Goal: Information Seeking & Learning: Learn about a topic

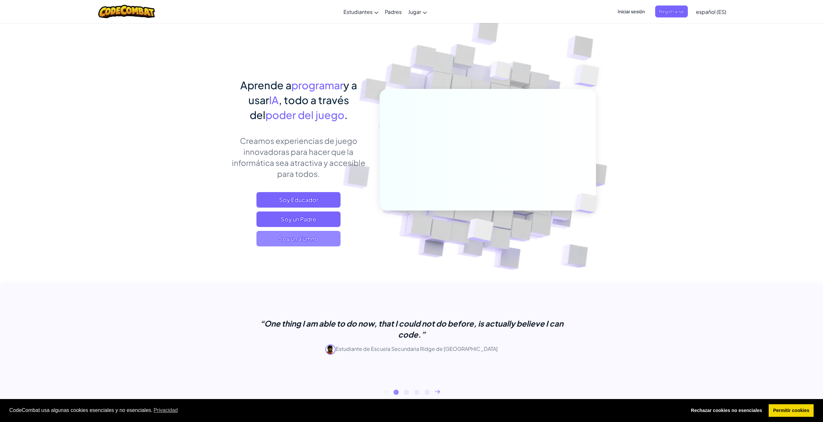
click at [287, 235] on span "Soy un alumno" at bounding box center [298, 239] width 84 height 16
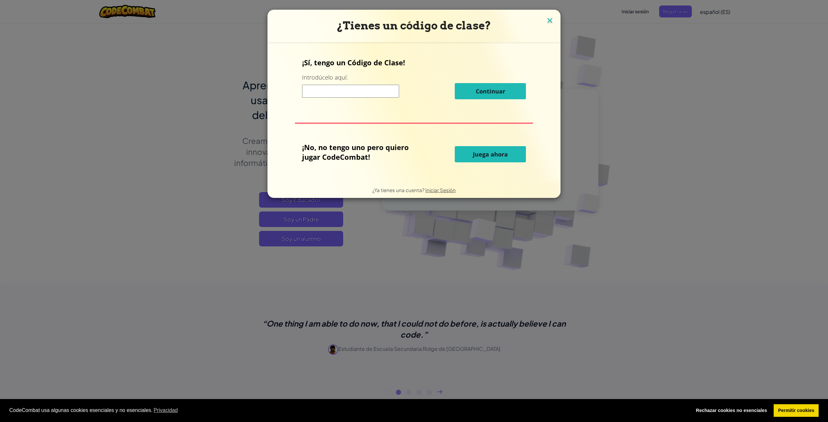
click at [545, 21] on img at bounding box center [549, 21] width 8 height 10
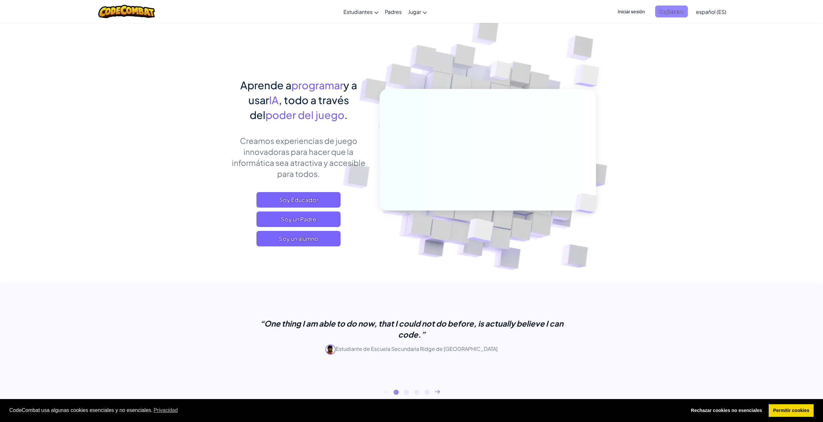
click at [672, 8] on span "Registrarse" at bounding box center [671, 11] width 33 height 12
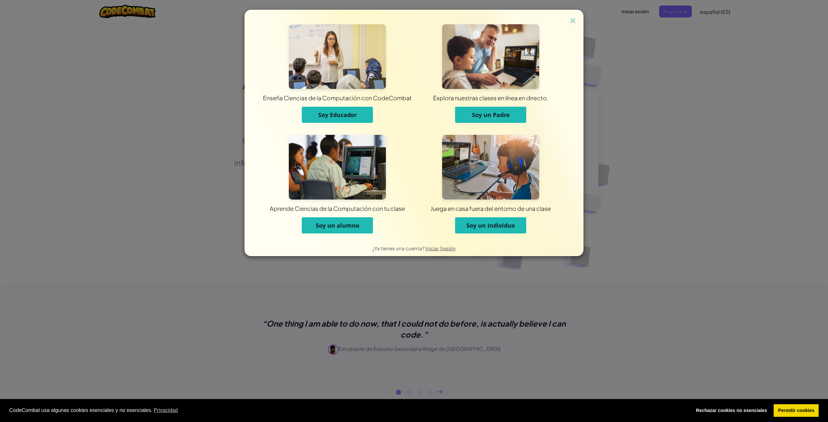
click at [491, 224] on span "Soy un Individuo" at bounding box center [490, 225] width 48 height 8
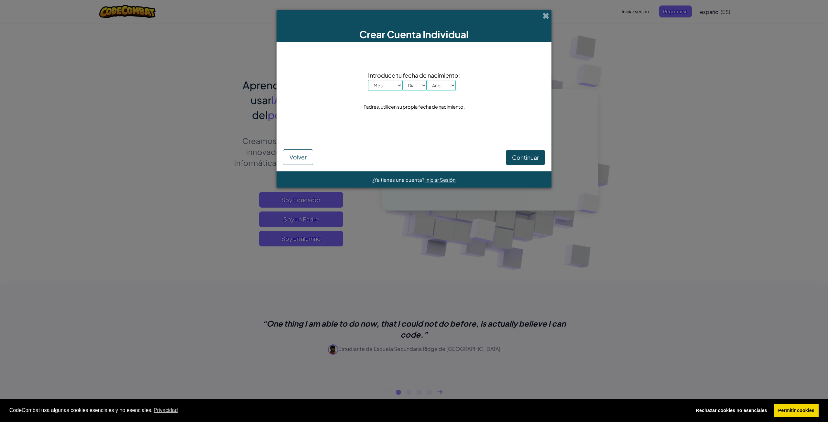
click at [391, 85] on select "Mes Enero Febrero Órdenes de marcha [PERSON_NAME] [PERSON_NAME] Octubre Noviemb…" at bounding box center [385, 85] width 34 height 11
select select "7"
click at [368, 80] on select "Mes Enero Febrero Órdenes de marcha [PERSON_NAME] [PERSON_NAME] Octubre Noviemb…" at bounding box center [385, 85] width 34 height 11
click at [414, 82] on select "Día 1 2 3 4 5 6 7 8 9 10 11 12 13 14 15 16 17 18 19 20 21 22 23 24 25 26 27 28 …" at bounding box center [414, 85] width 24 height 11
select select "21"
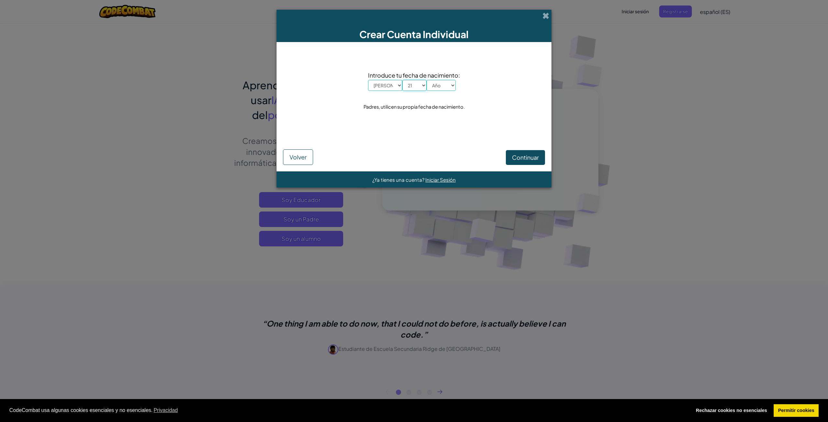
click at [402, 80] on select "Día 1 2 3 4 5 6 7 8 9 10 11 12 13 14 15 16 17 18 19 20 21 22 23 24 25 26 27 28 …" at bounding box center [414, 85] width 24 height 11
click at [437, 82] on select "Año 2025 2024 2023 2022 2021 2020 2019 2018 2017 2016 2015 2014 2013 2012 2011 …" at bounding box center [440, 85] width 29 height 11
select select "2002"
click at [426, 80] on select "Año 2025 2024 2023 2022 2021 2020 2019 2018 2017 2016 2015 2014 2013 2012 2011 …" at bounding box center [440, 85] width 29 height 11
click at [520, 156] on span "Continuar" at bounding box center [525, 157] width 27 height 7
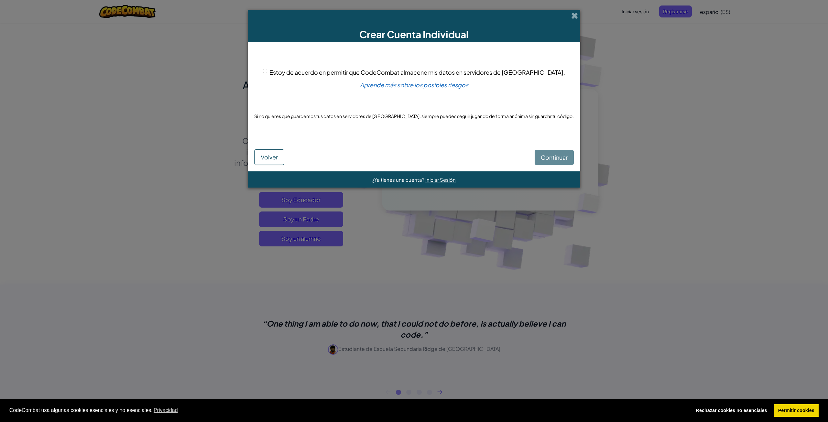
click at [267, 70] on input "Estoy de acuerdo en permitir que CodeCombat almacene mis datos en servidores de…" at bounding box center [265, 71] width 4 height 4
checkbox input "true"
click at [534, 156] on button "Continuar" at bounding box center [553, 157] width 39 height 15
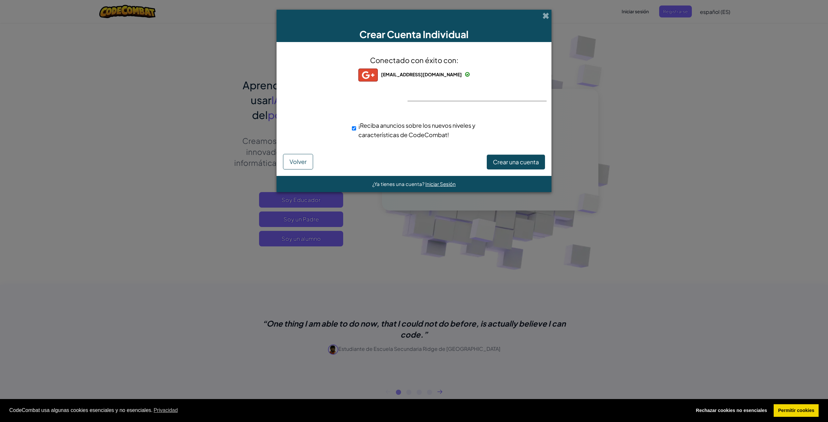
click at [416, 133] on span "¡Reciba anuncios sobre los nuevos niveles y características de CodeCombat!" at bounding box center [416, 130] width 117 height 17
click at [356, 133] on input "¡Reciba anuncios sobre los nuevos niveles y características de CodeCombat!" at bounding box center [354, 128] width 4 height 13
checkbox input "false"
click at [521, 165] on span "Crear una cuenta" at bounding box center [516, 161] width 46 height 7
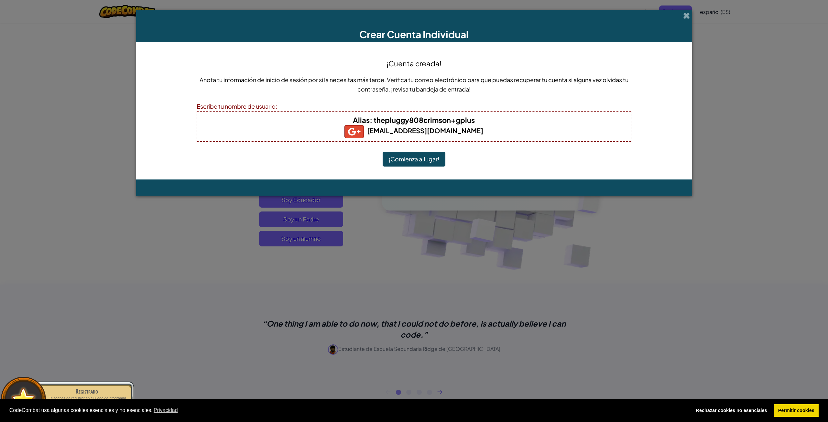
click at [422, 156] on button "¡Comienza a Jugar!" at bounding box center [413, 159] width 63 height 15
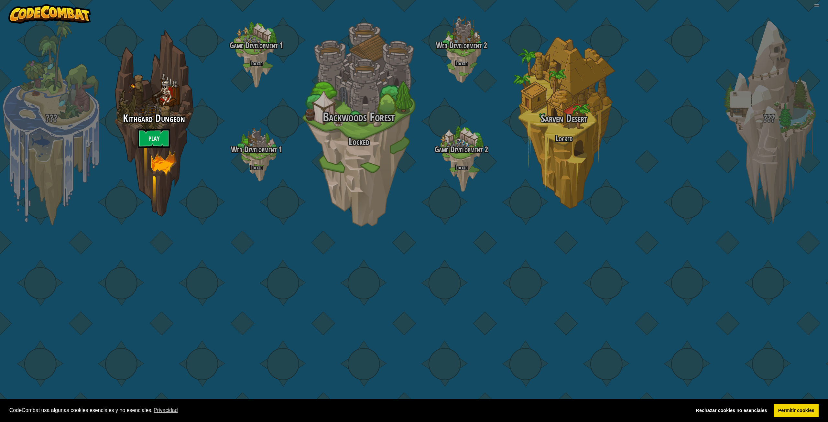
select select "es-ES"
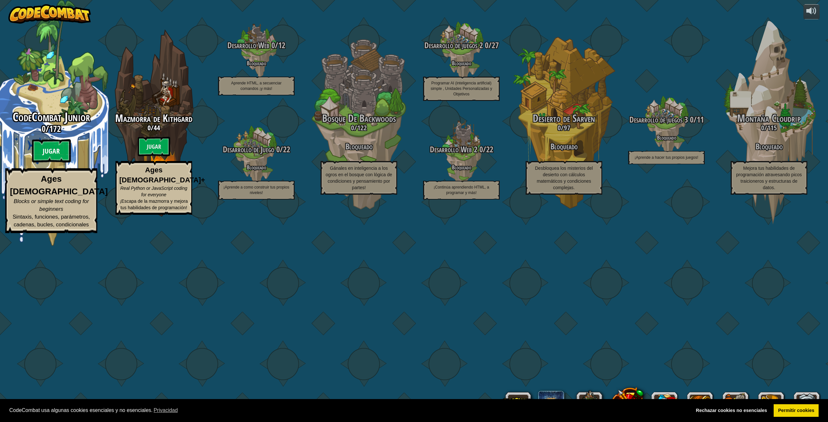
click at [57, 163] on btn "Jugar" at bounding box center [51, 150] width 39 height 23
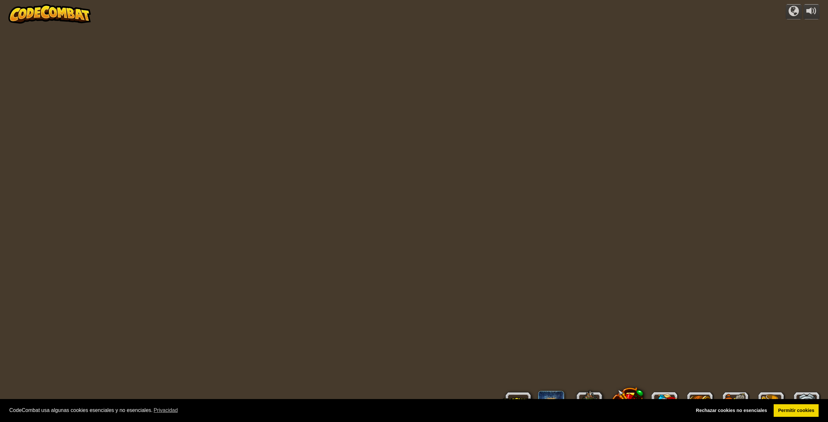
select select "es-ES"
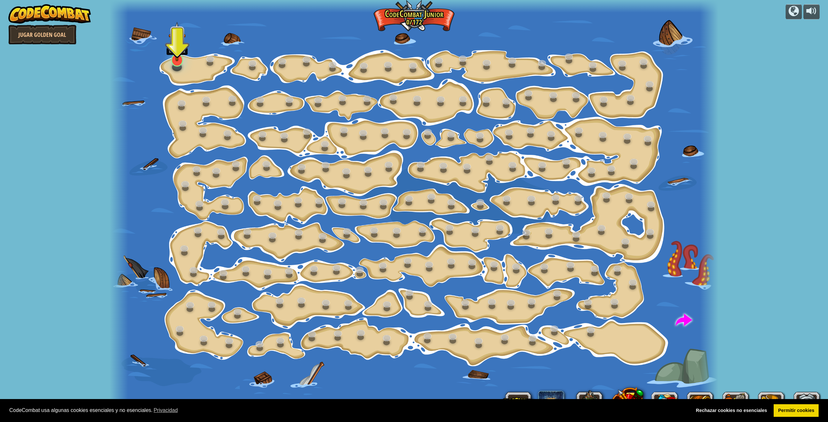
click at [177, 63] on div at bounding box center [177, 60] width 12 height 13
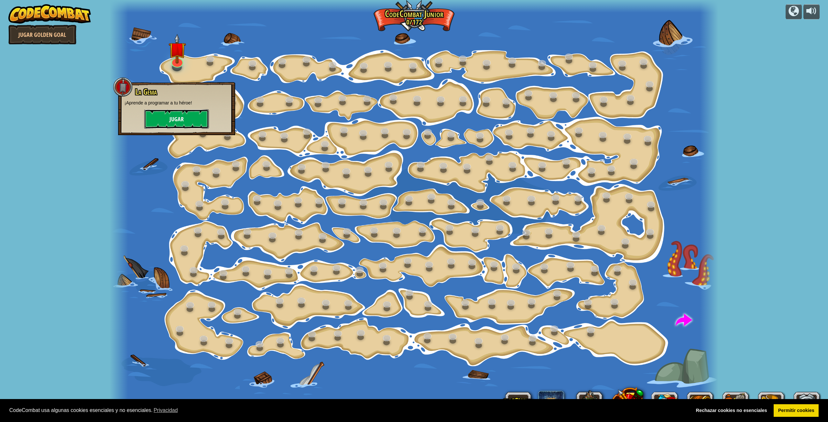
click at [181, 117] on button "Jugar" at bounding box center [176, 118] width 65 height 19
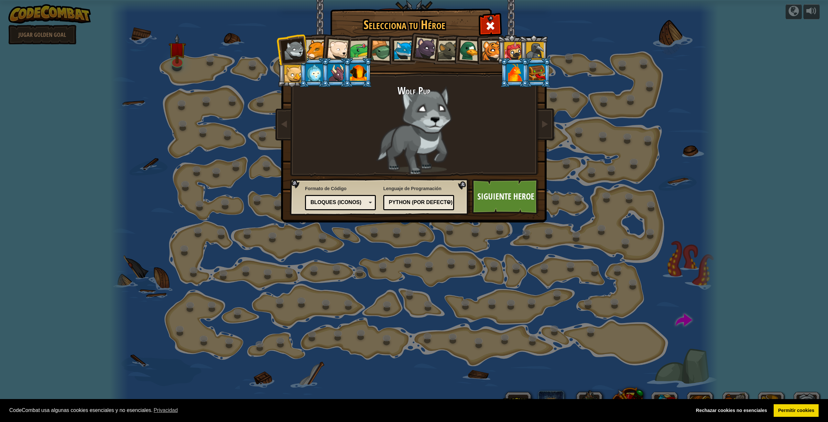
click at [358, 199] on div "Bloques (iconos)" at bounding box center [338, 202] width 56 height 7
click at [403, 209] on div "Python (Por defecto) JavaScript Lua C++ Java (Experimental) Python (Por defecto)" at bounding box center [418, 202] width 71 height 15
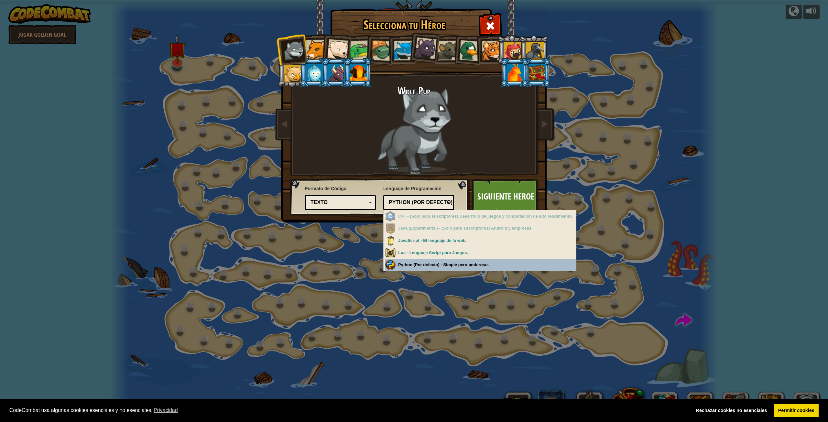
click at [417, 265] on div "Selecciona tu Héroe 0 Wolf Pup Cougar Polar Bear Cub Frog Tortuga Blue Fox Pant…" at bounding box center [414, 211] width 828 height 422
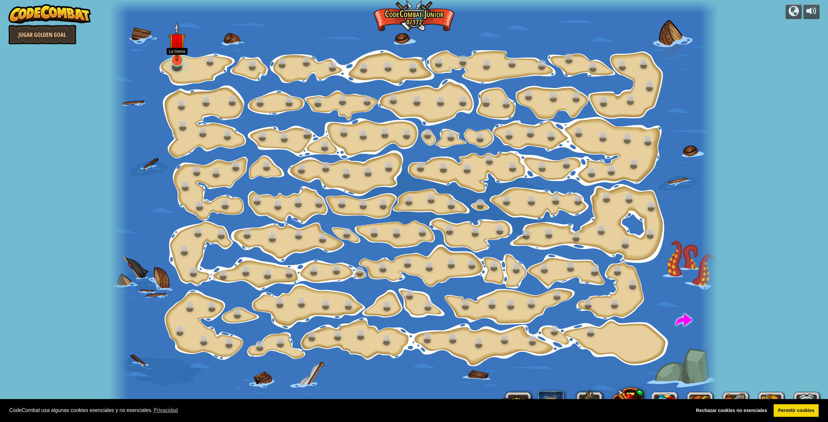
click at [173, 59] on img at bounding box center [176, 42] width 17 height 40
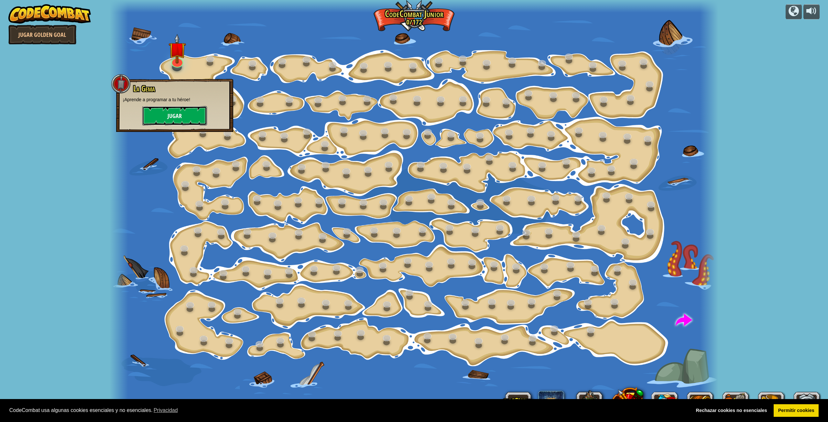
click at [180, 122] on button "Jugar" at bounding box center [174, 115] width 65 height 19
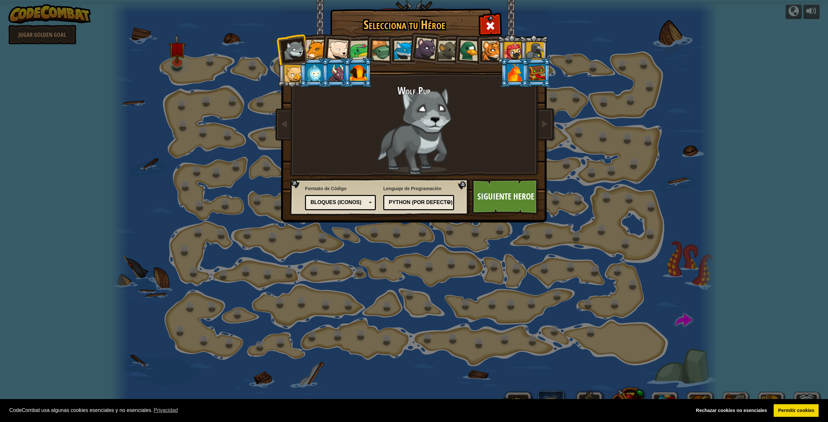
click at [349, 204] on div "Bloques (iconos)" at bounding box center [338, 202] width 56 height 7
click at [406, 51] on div at bounding box center [404, 51] width 20 height 20
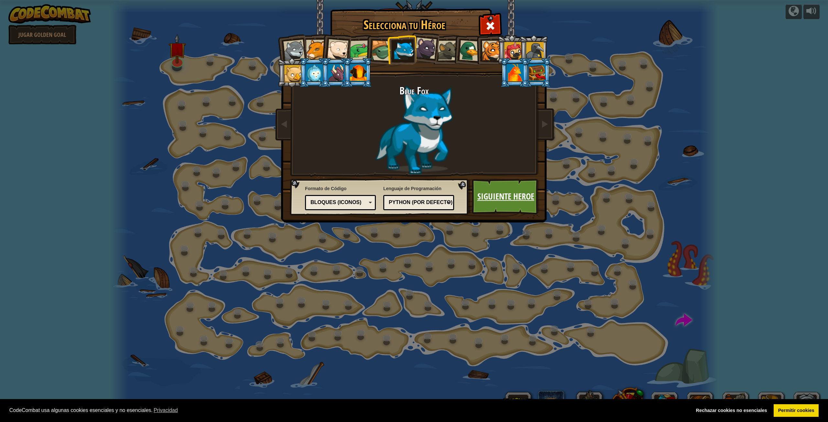
click at [503, 192] on link "Siguiente Heroe" at bounding box center [506, 197] width 68 height 36
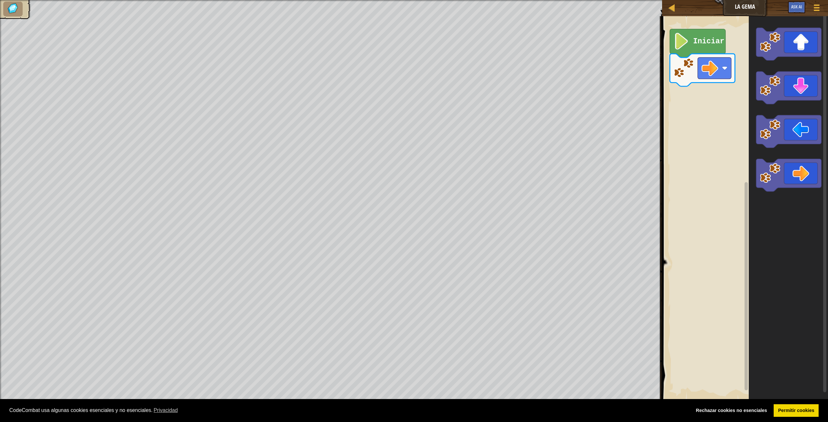
click at [12, 8] on img at bounding box center [13, 9] width 14 height 12
click at [814, 8] on div at bounding box center [816, 7] width 9 height 9
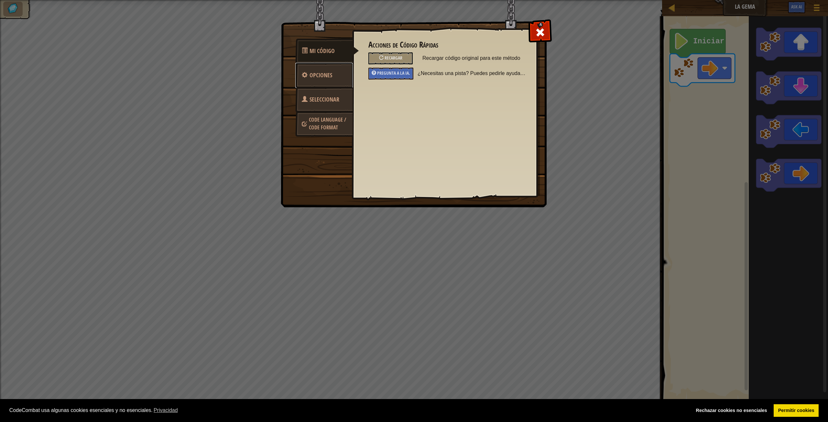
click at [320, 82] on link "Opciones" at bounding box center [324, 75] width 58 height 25
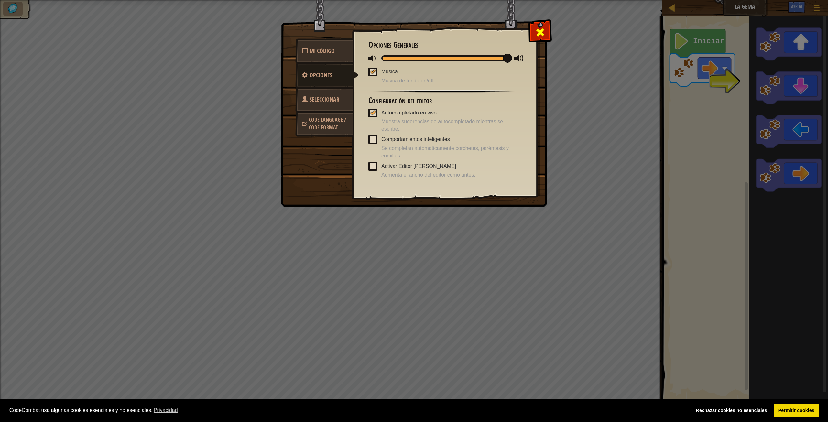
click at [540, 33] on span at bounding box center [540, 32] width 10 height 10
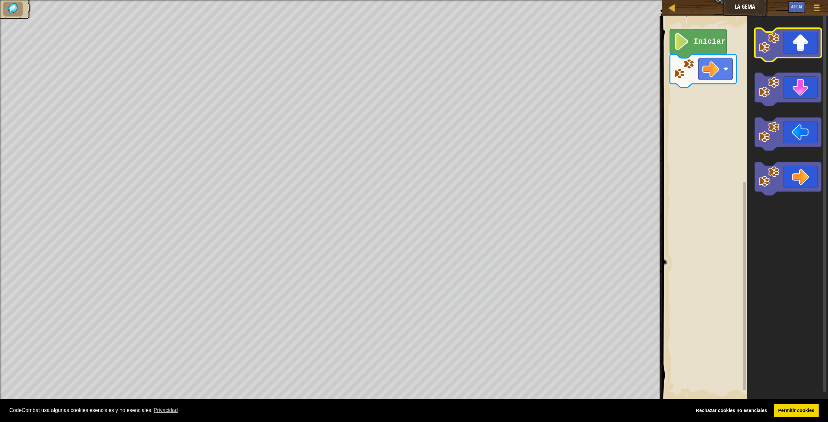
click at [803, 41] on icon "Espacio de trabajo de Blockly" at bounding box center [788, 44] width 67 height 33
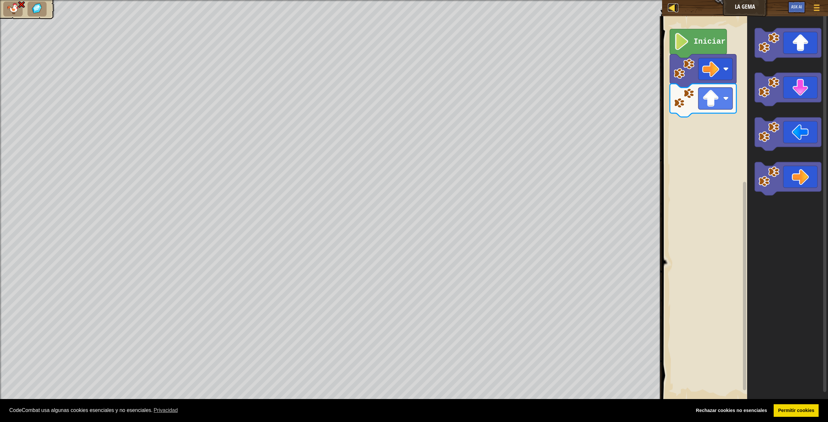
click at [674, 7] on div at bounding box center [672, 8] width 8 height 8
select select "es-ES"
